Goal: Find specific page/section: Find specific page/section

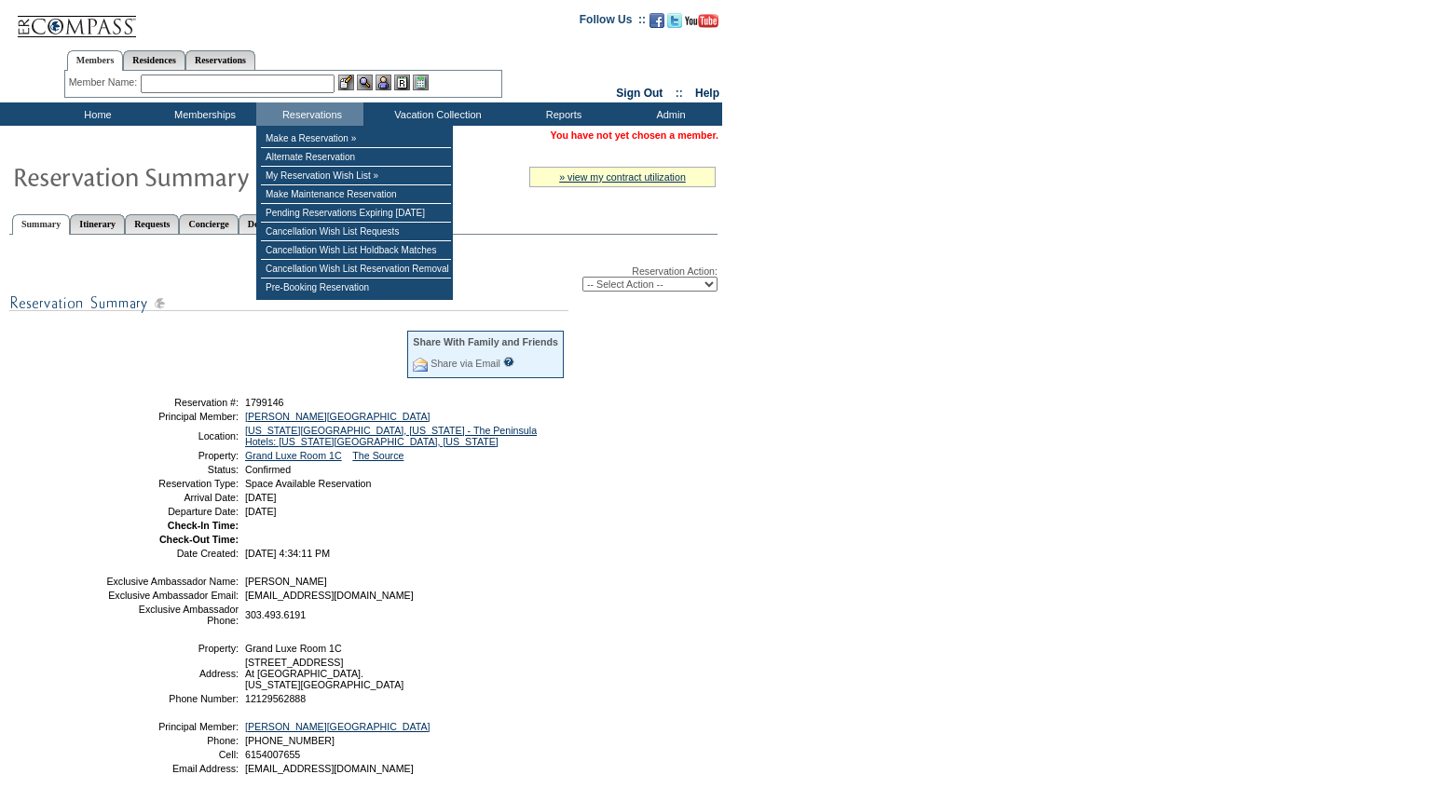
click at [230, 81] on input "text" at bounding box center [238, 84] width 194 height 19
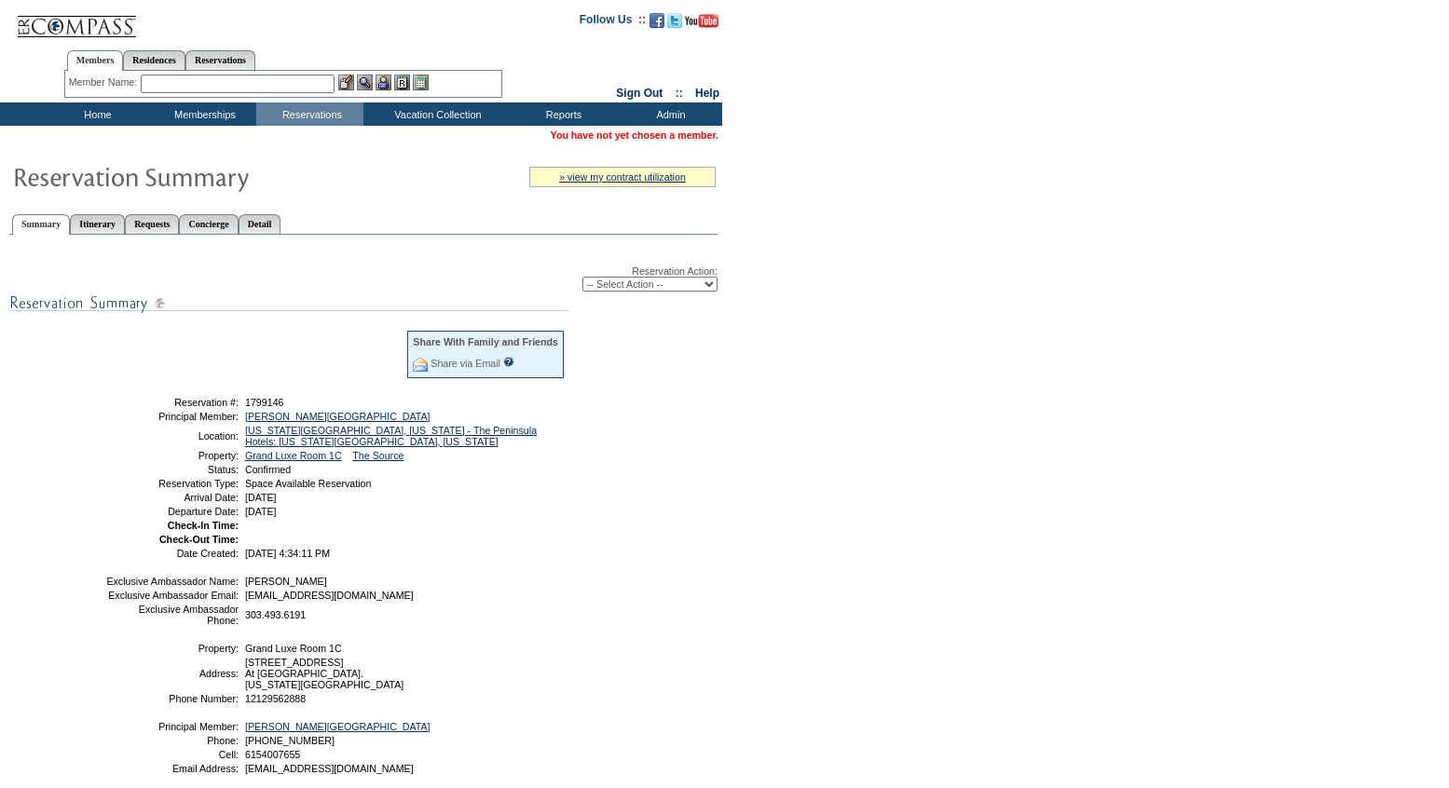
paste input "1797391"
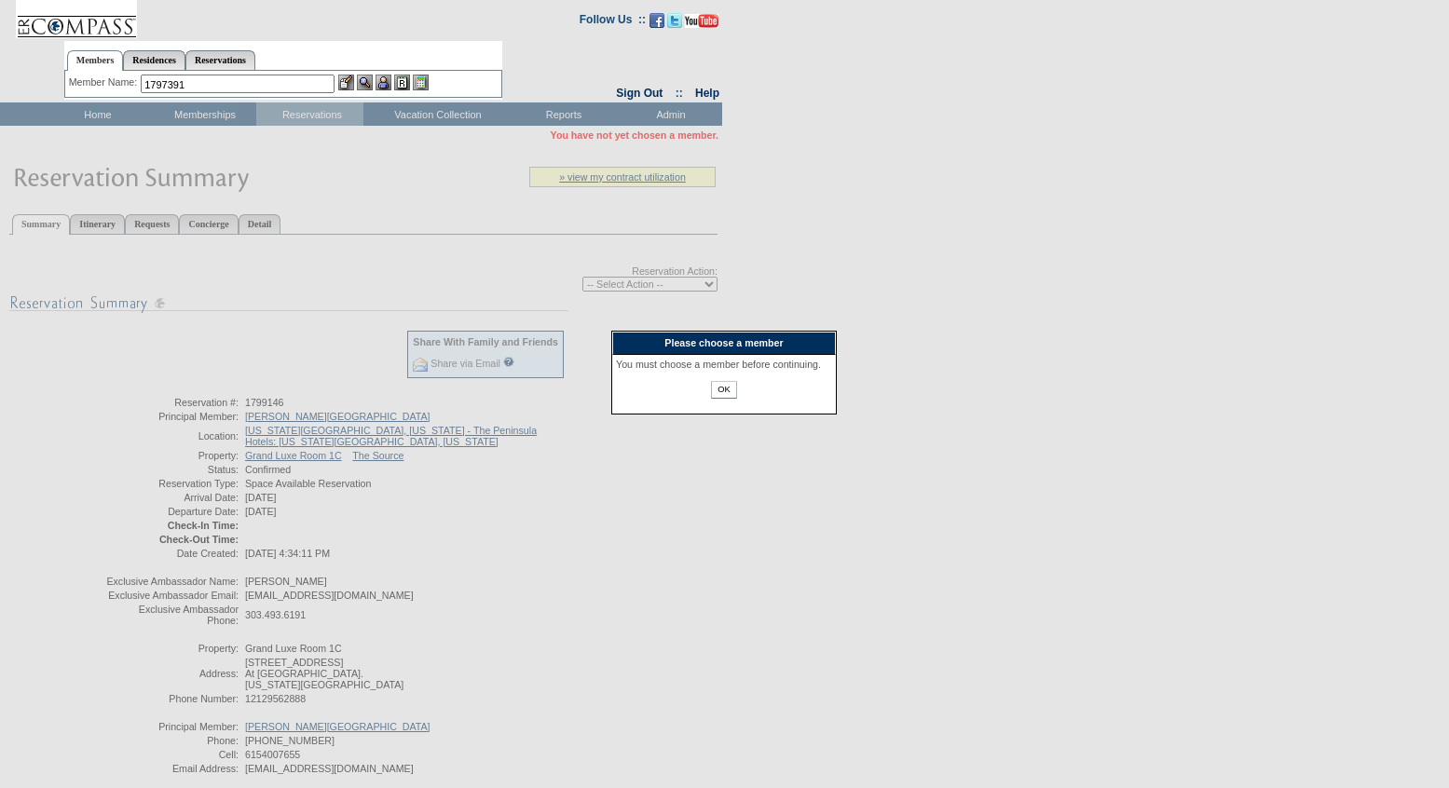
type input "1797391"
click at [739, 409] on div "OK" at bounding box center [724, 395] width 216 height 29
click at [717, 399] on input "OK" at bounding box center [723, 390] width 25 height 18
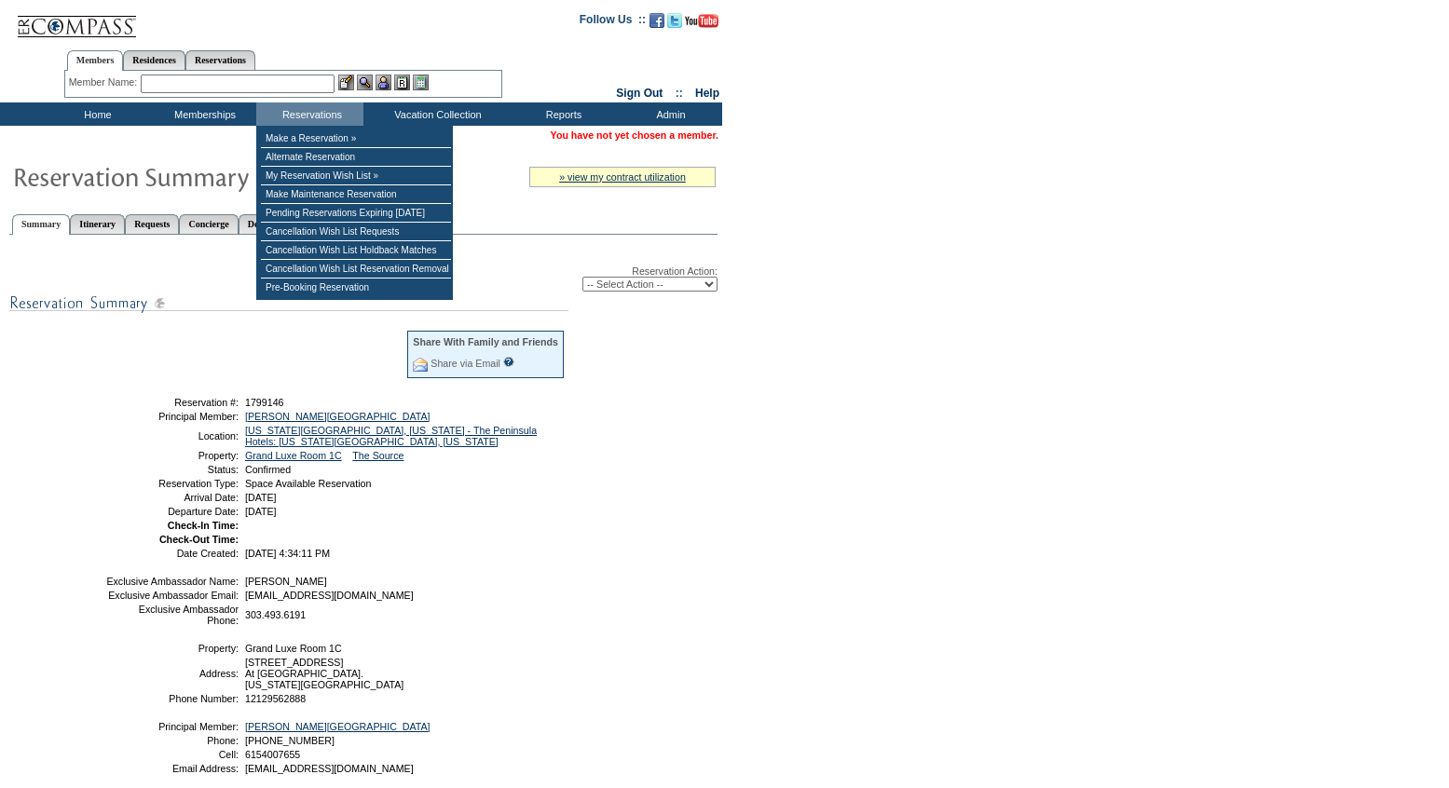
click at [218, 86] on input "text" at bounding box center [238, 84] width 194 height 19
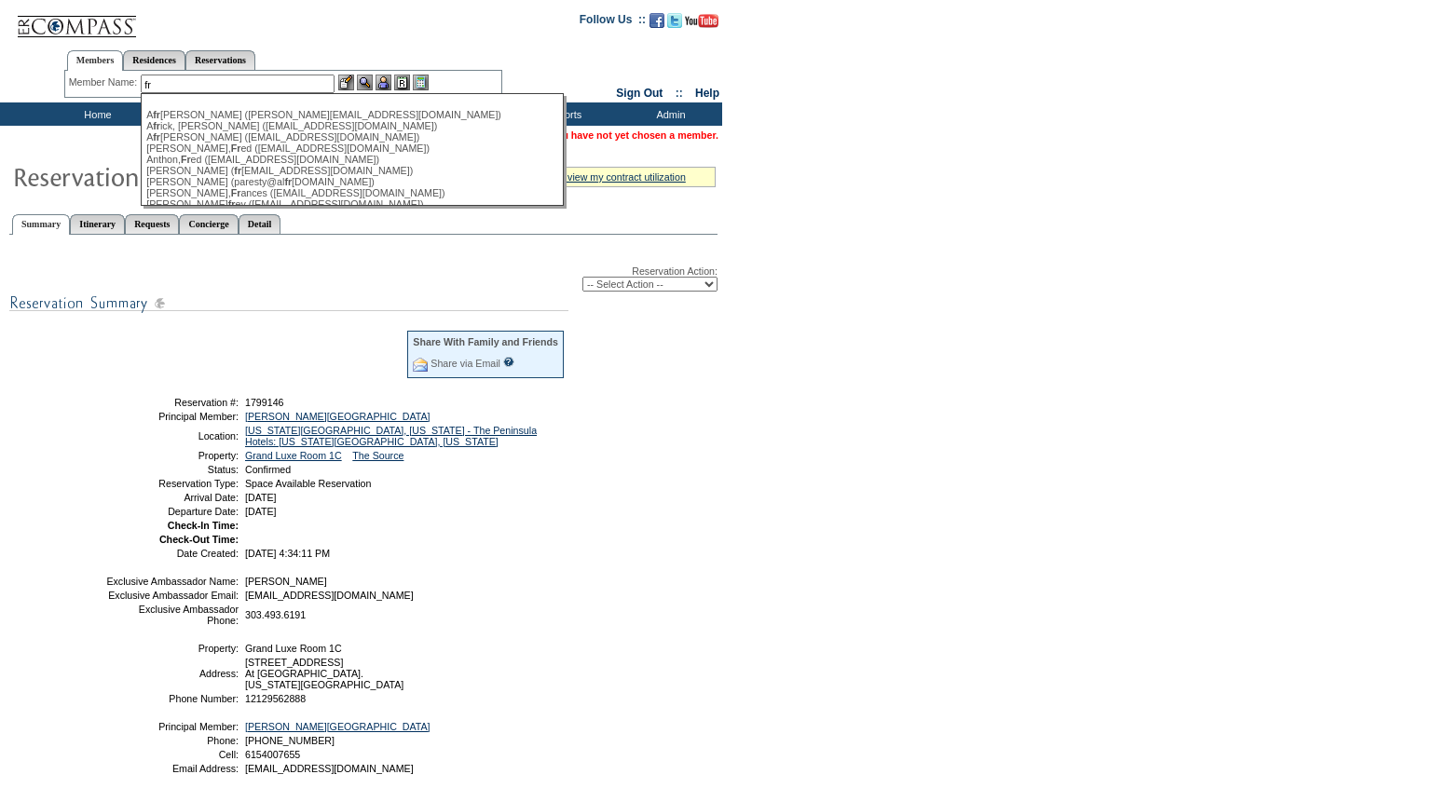
type input "fr"
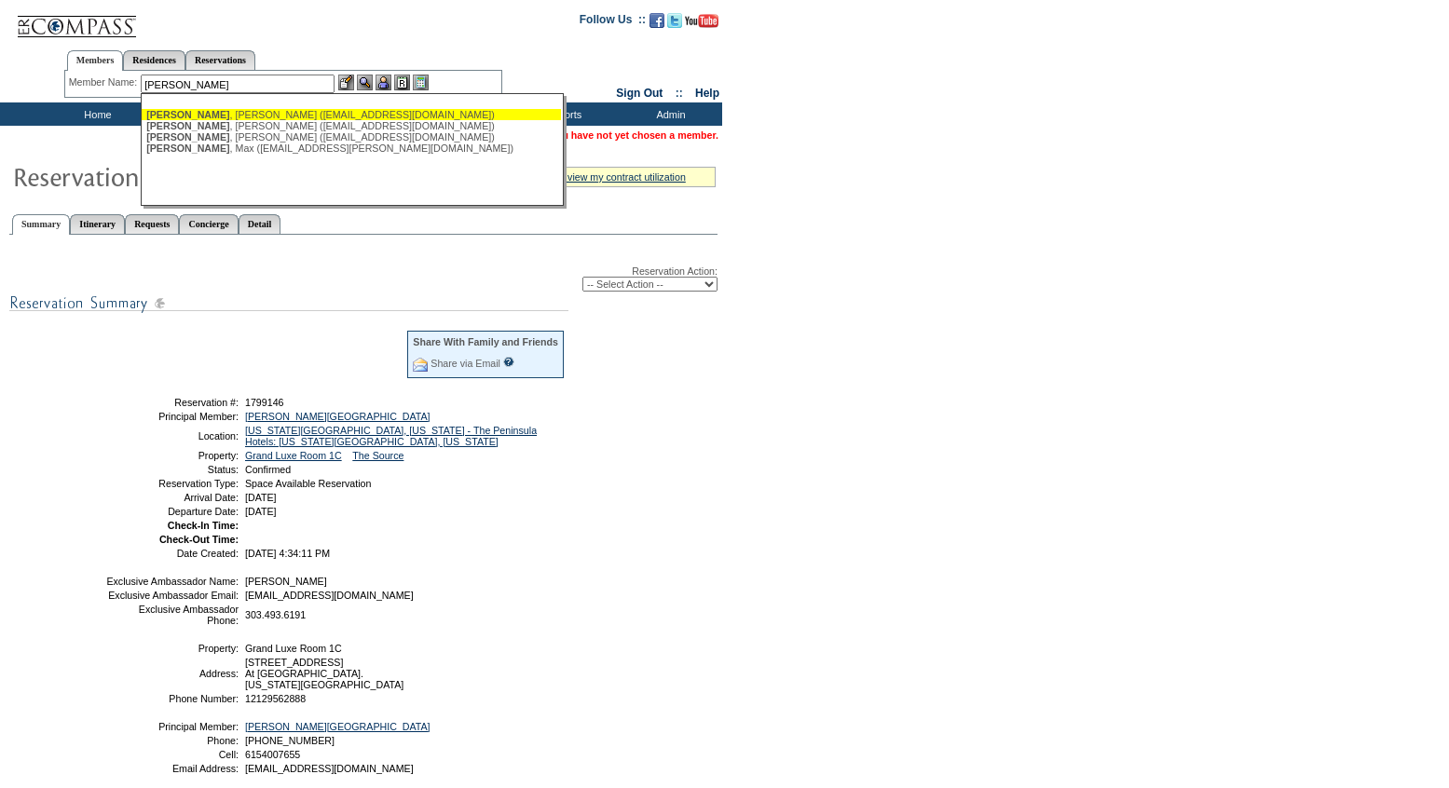
click at [282, 112] on div "[PERSON_NAME] ([EMAIL_ADDRESS][DOMAIN_NAME])" at bounding box center [351, 114] width 410 height 11
type input "[PERSON_NAME] ([EMAIL_ADDRESS][DOMAIN_NAME])"
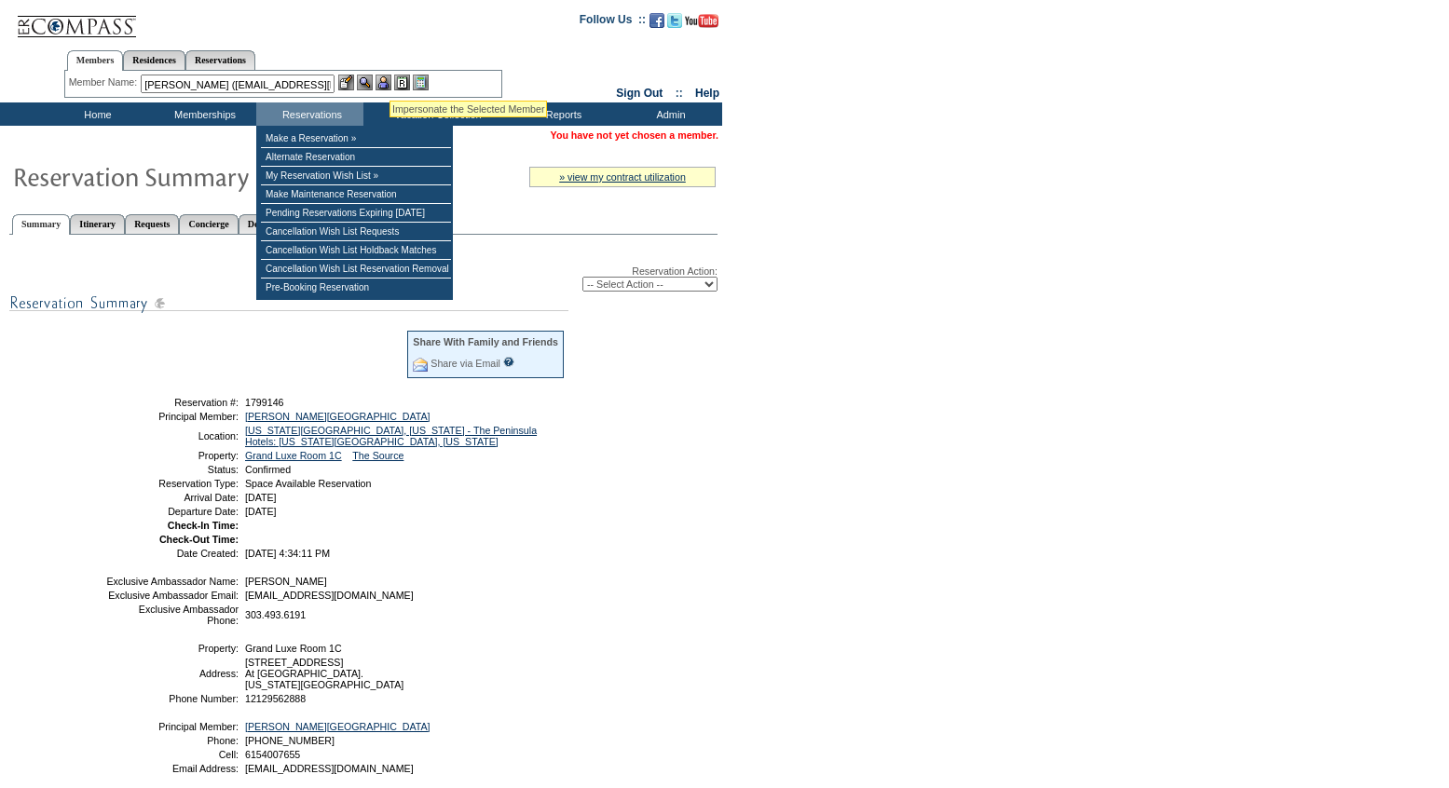
click at [385, 78] on img at bounding box center [383, 83] width 16 height 16
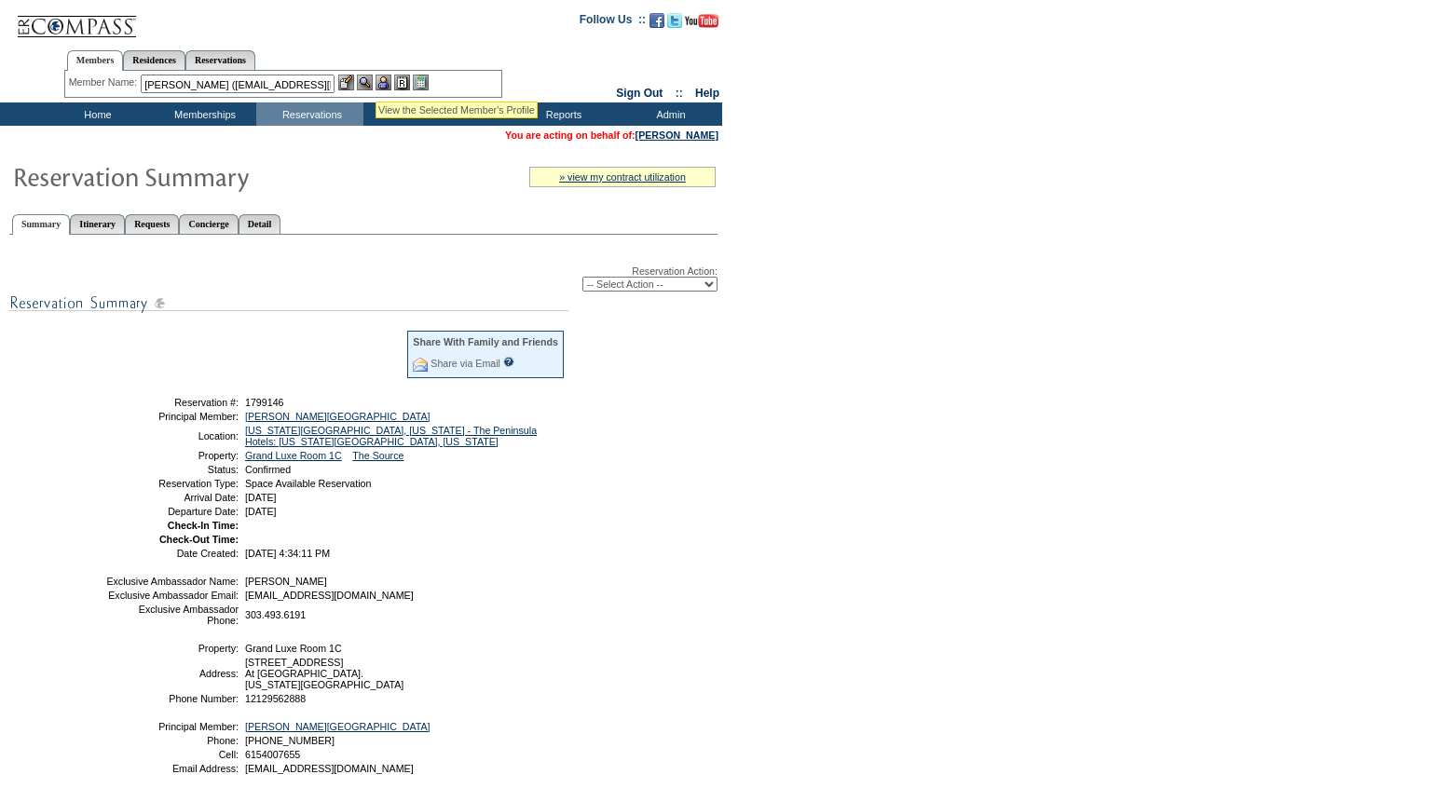
click at [373, 78] on img at bounding box center [365, 83] width 16 height 16
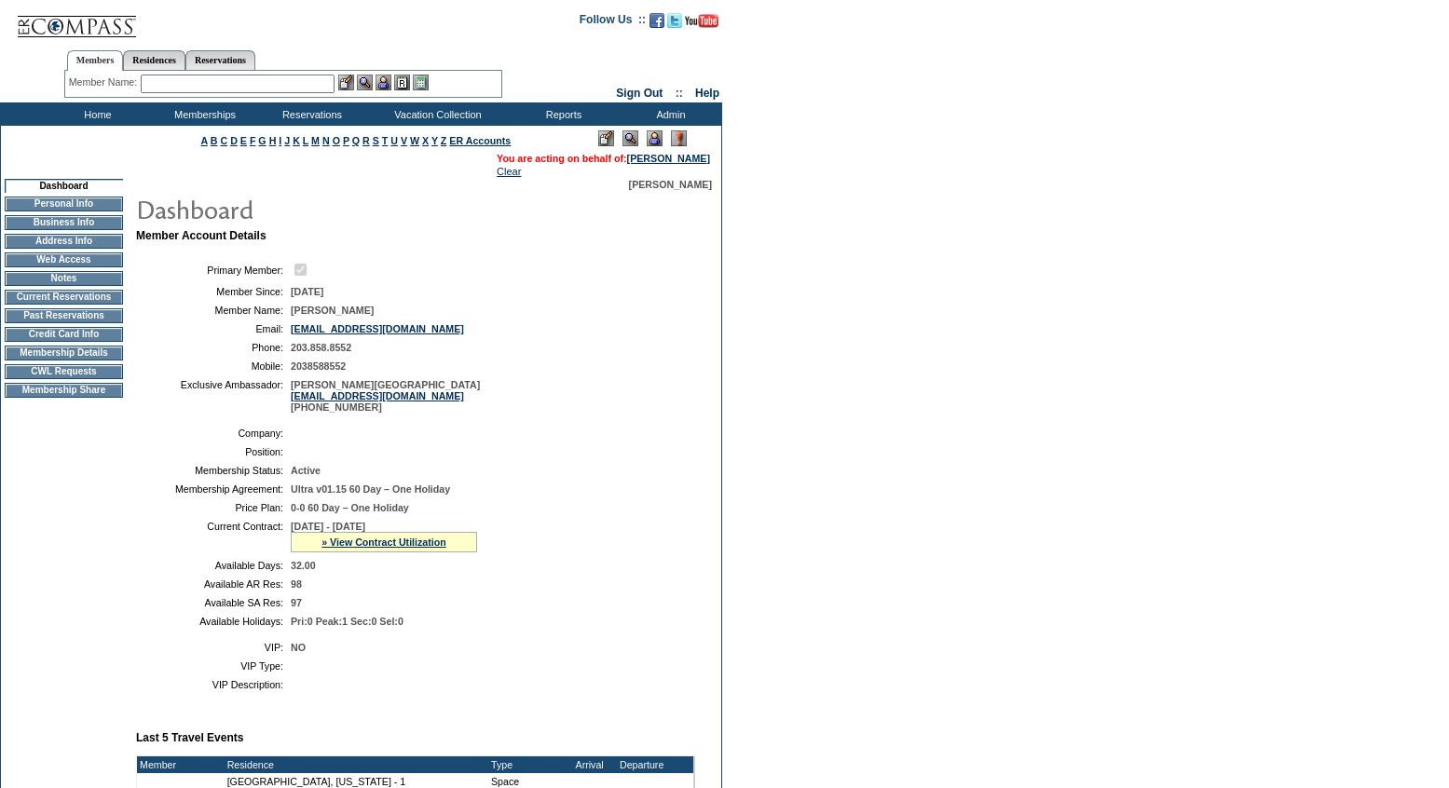
click at [62, 303] on td "Current Reservations" at bounding box center [64, 297] width 118 height 15
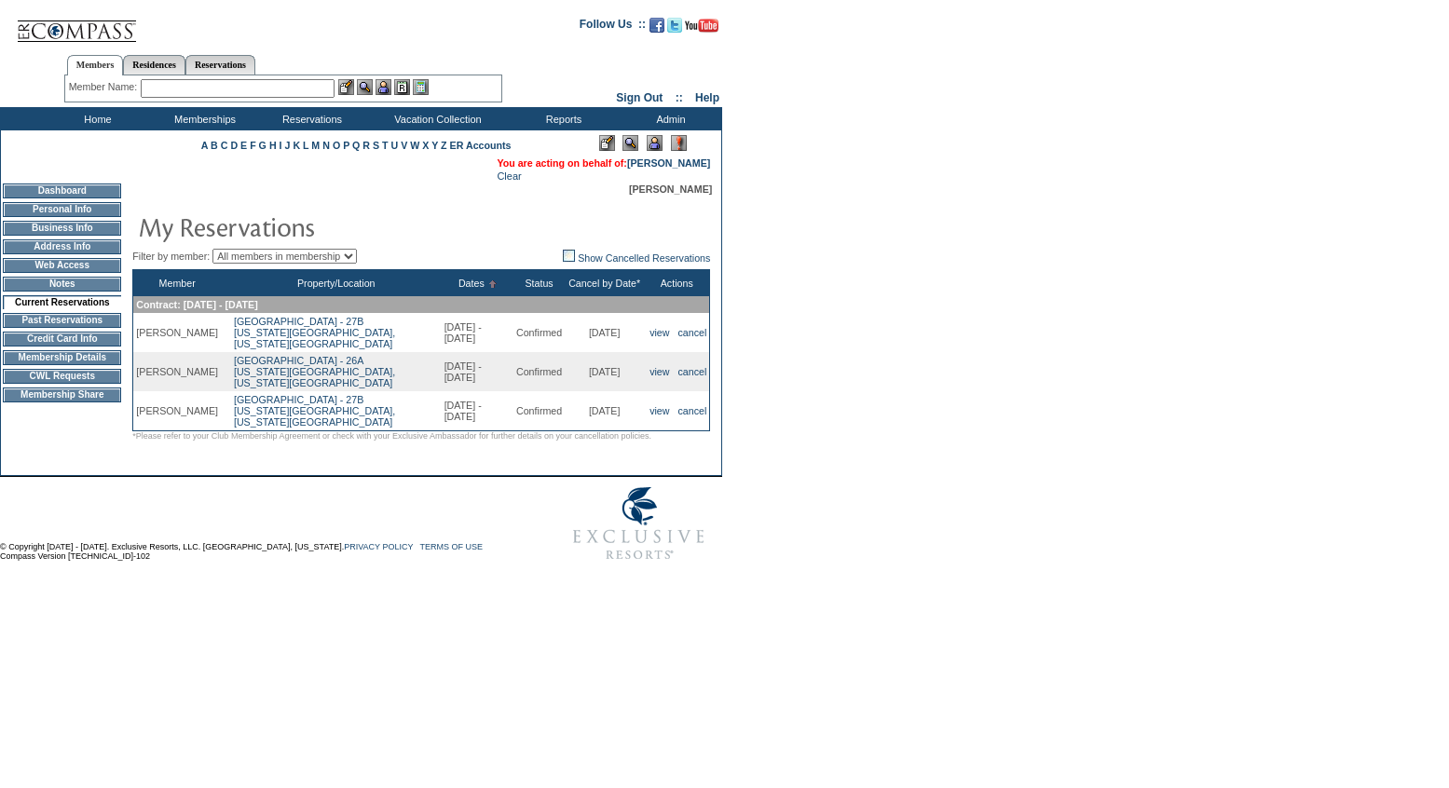
click at [64, 328] on td "Past Reservations" at bounding box center [62, 320] width 118 height 15
click at [89, 325] on td "Past Reservations" at bounding box center [62, 320] width 118 height 15
click at [63, 327] on td "Past Reservations" at bounding box center [62, 320] width 118 height 15
click at [75, 326] on td "Past Reservations" at bounding box center [62, 320] width 118 height 15
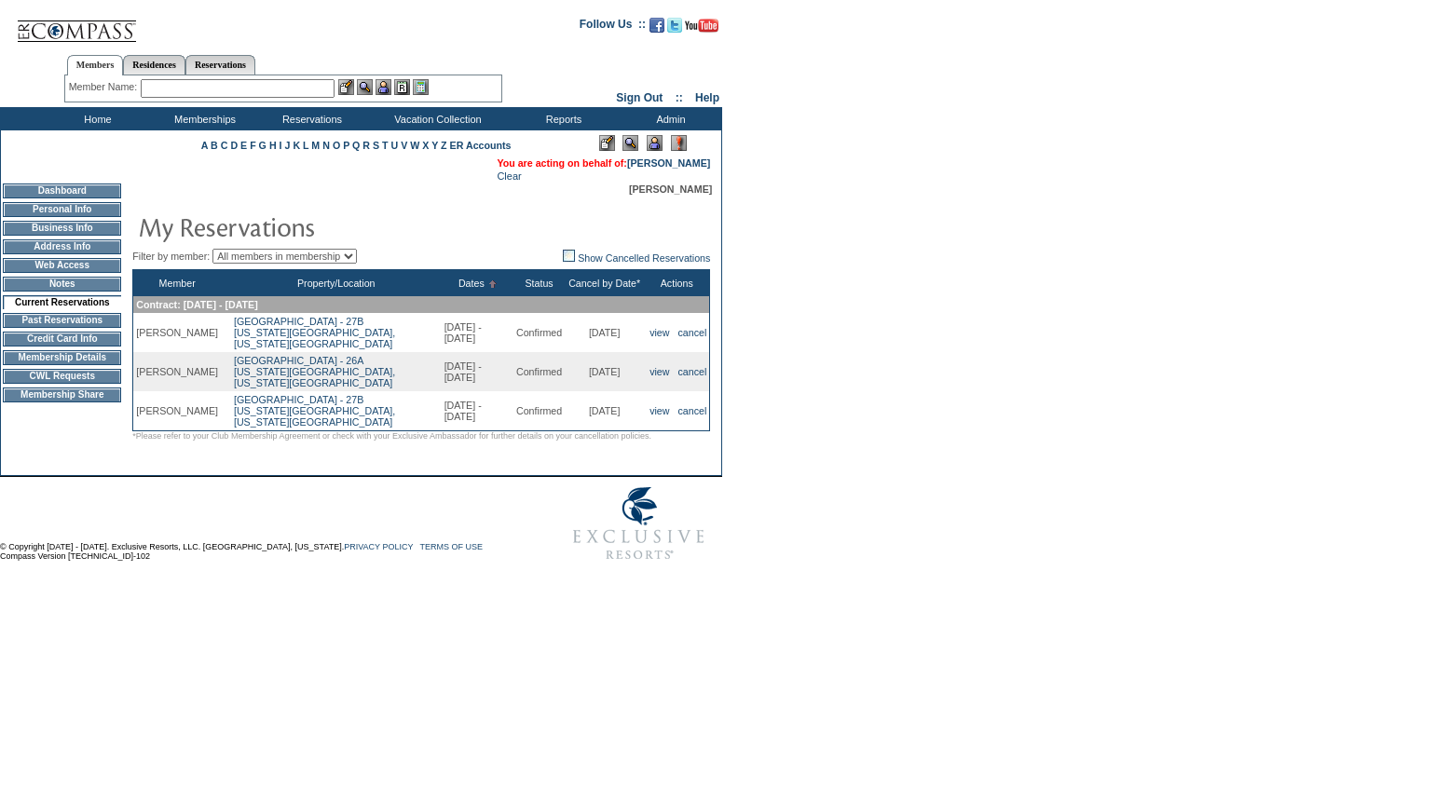
click at [59, 328] on td "Past Reservations" at bounding box center [62, 320] width 118 height 15
click at [53, 326] on td "Past Reservations" at bounding box center [62, 320] width 118 height 15
click at [58, 346] on td "Credit Card Info" at bounding box center [62, 339] width 118 height 15
click at [53, 328] on td "Past Reservations" at bounding box center [62, 320] width 118 height 15
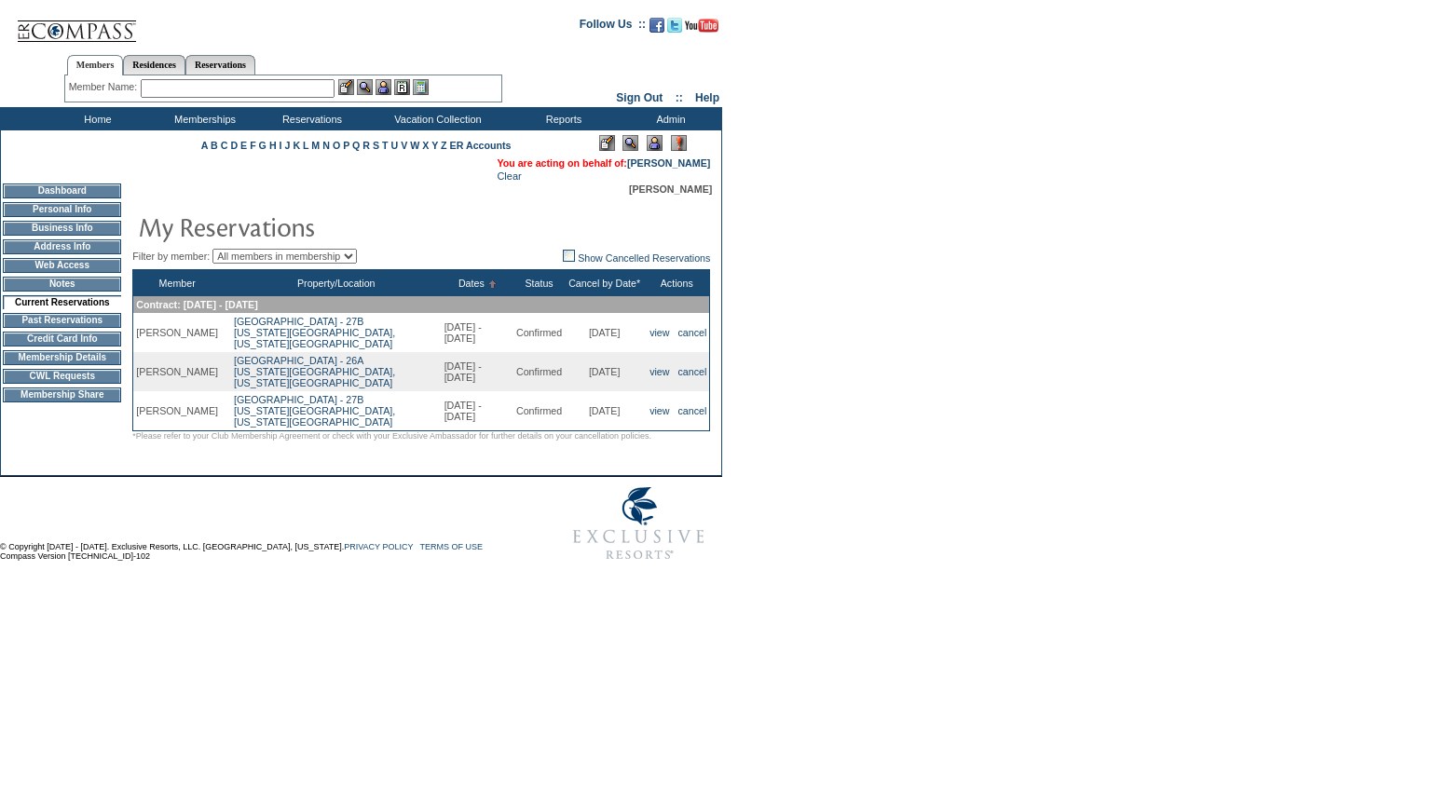
click at [53, 328] on td "Past Reservations" at bounding box center [62, 320] width 118 height 15
